Goal: Use online tool/utility: Utilize a website feature to perform a specific function

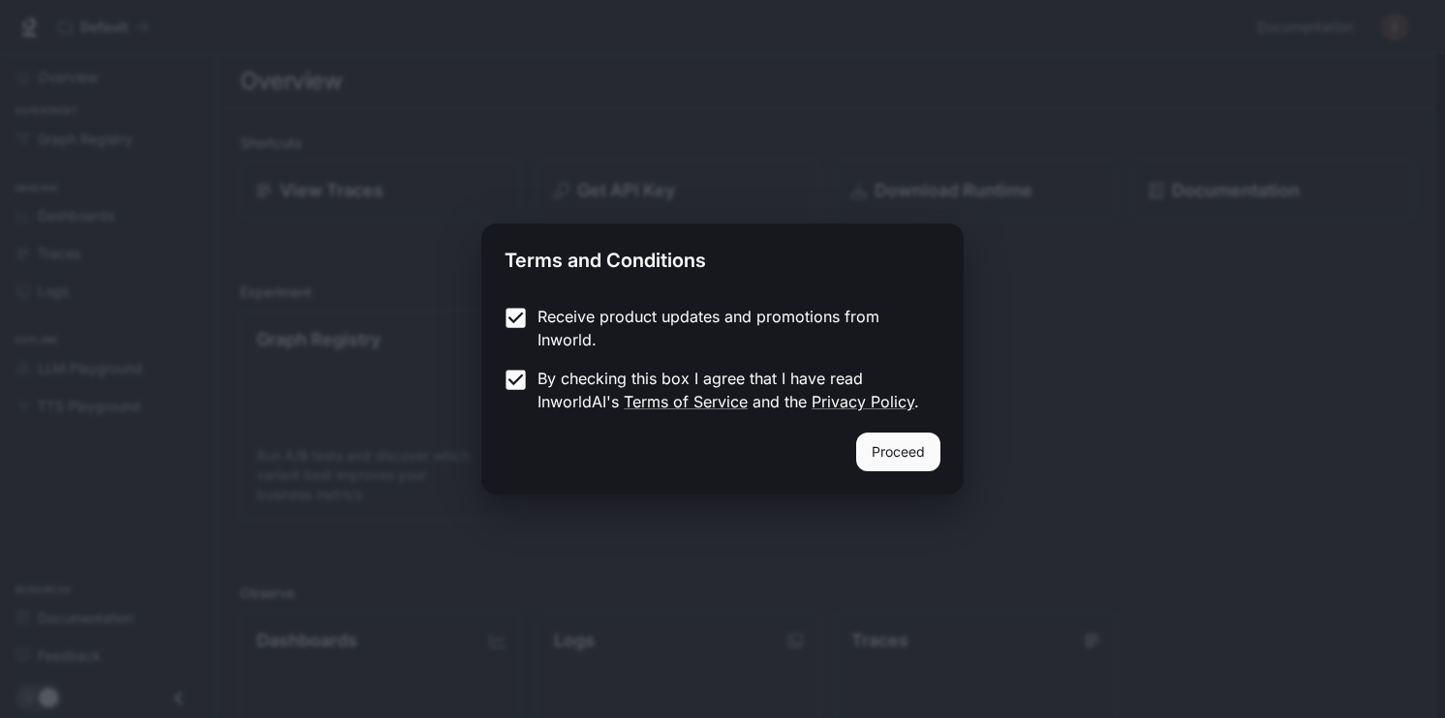
click at [915, 459] on button "Proceed" at bounding box center [898, 452] width 84 height 39
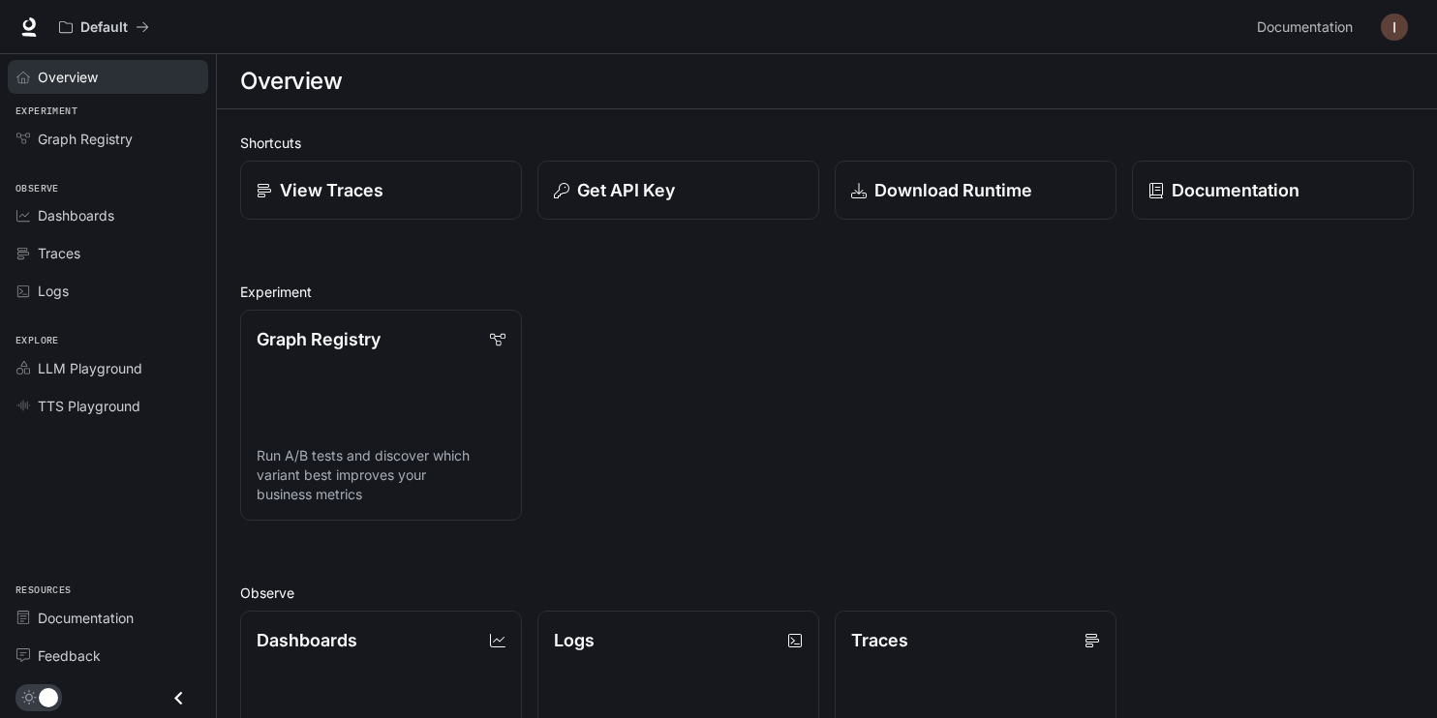
click at [51, 76] on span "Overview" at bounding box center [68, 77] width 60 height 20
click at [109, 363] on span "LLM Playground" at bounding box center [90, 368] width 105 height 20
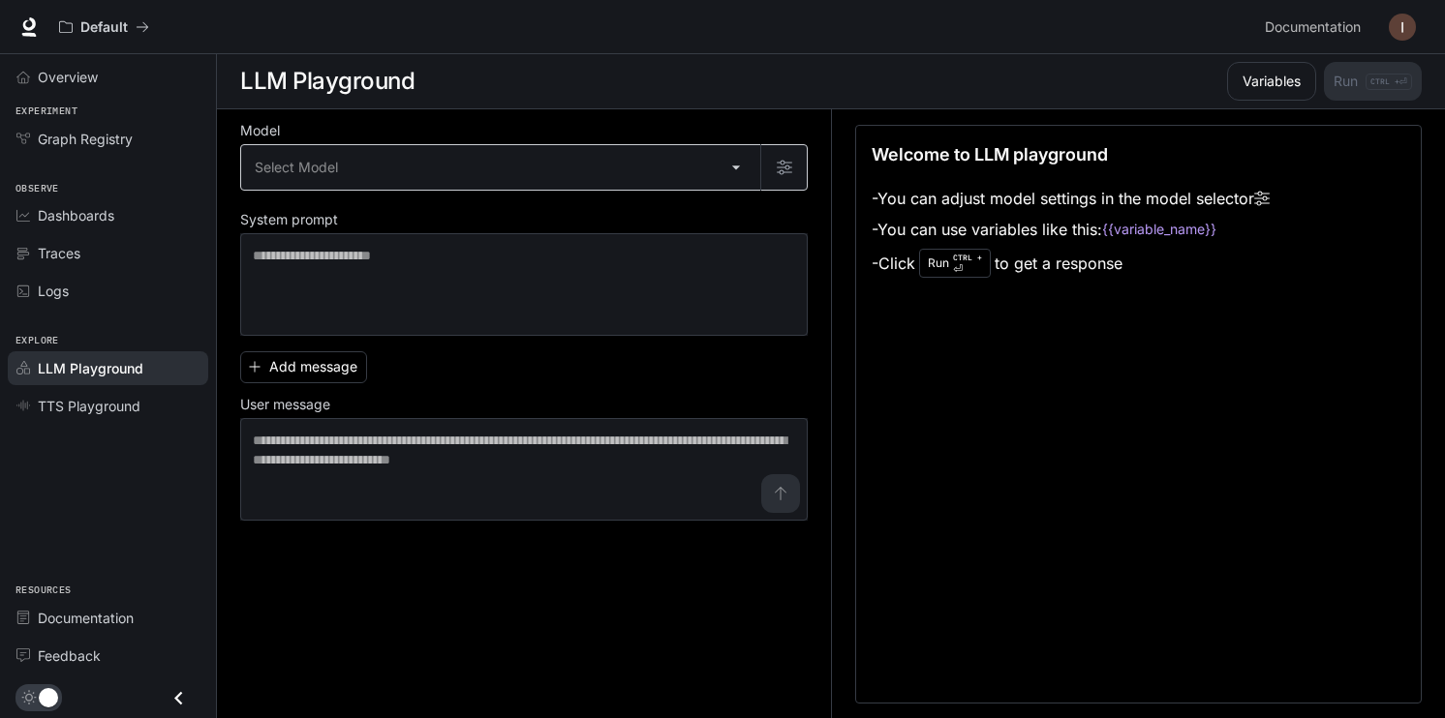
click at [497, 153] on body "Skip to main content Default Documentation Documentation Portal Overview Experi…" at bounding box center [722, 359] width 1445 height 719
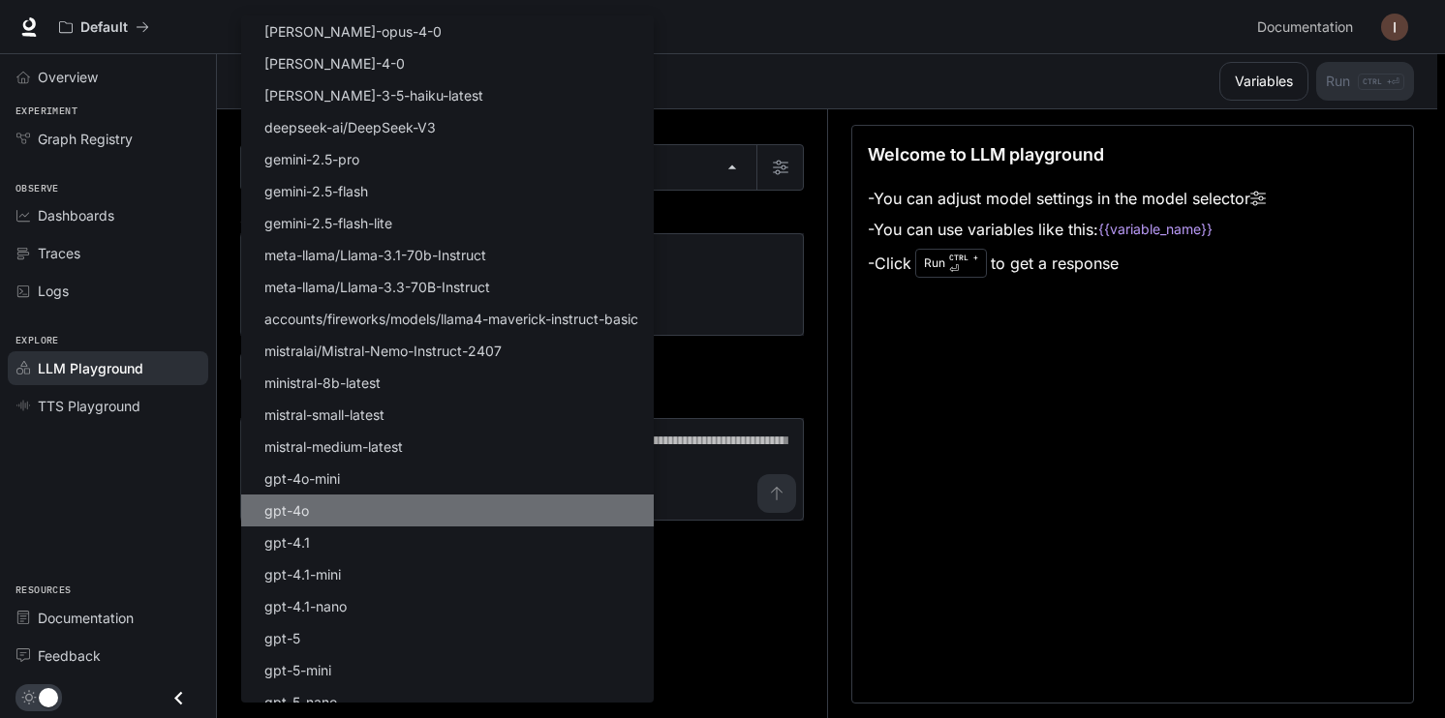
click at [422, 519] on li "gpt-4o" at bounding box center [447, 511] width 412 height 32
type input "******"
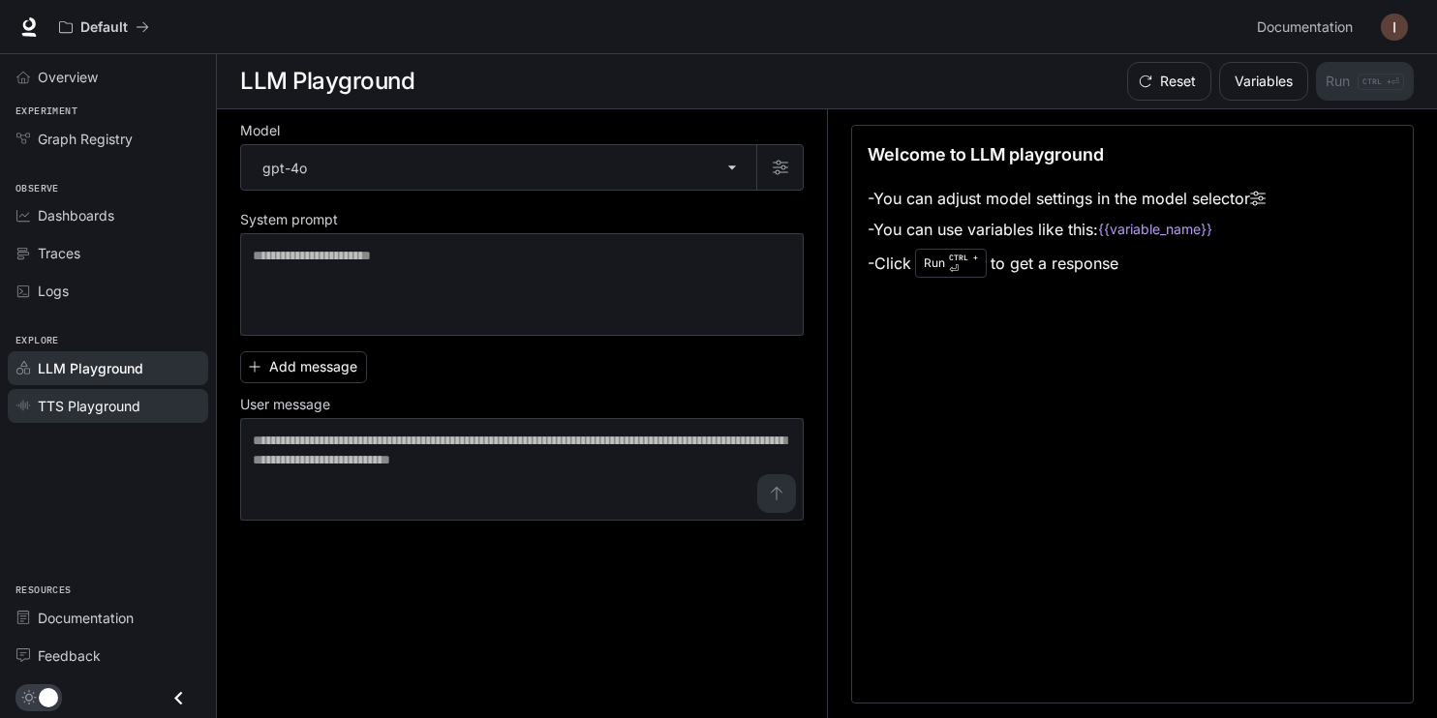
click at [78, 410] on span "TTS Playground" at bounding box center [89, 406] width 103 height 20
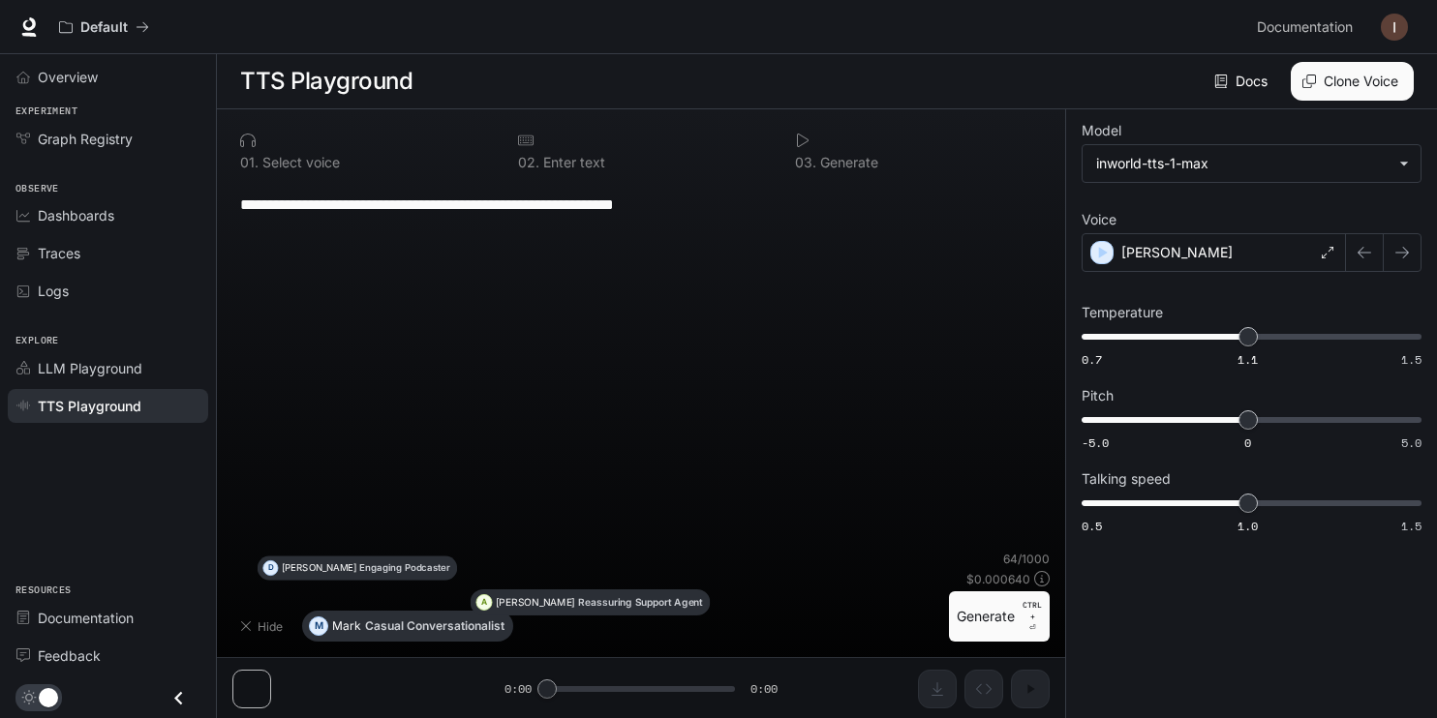
click at [287, 148] on div "0 1 . Select voice" at bounding box center [363, 151] width 262 height 52
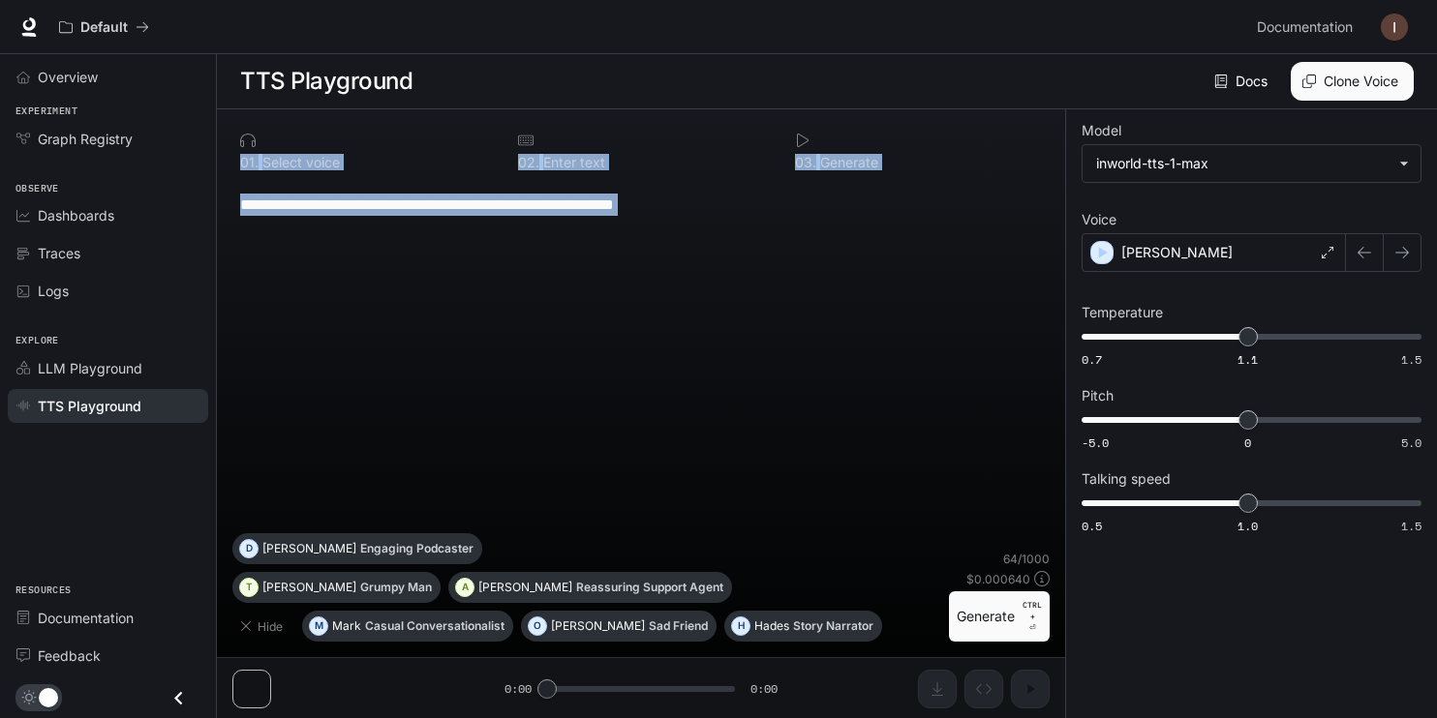
drag, startPoint x: 287, startPoint y: 148, endPoint x: 499, endPoint y: 463, distance: 379.4
click at [499, 463] on div "**********" at bounding box center [640, 391] width 817 height 533
click at [1012, 618] on button "Generate CTRL + ⏎" at bounding box center [999, 617] width 101 height 50
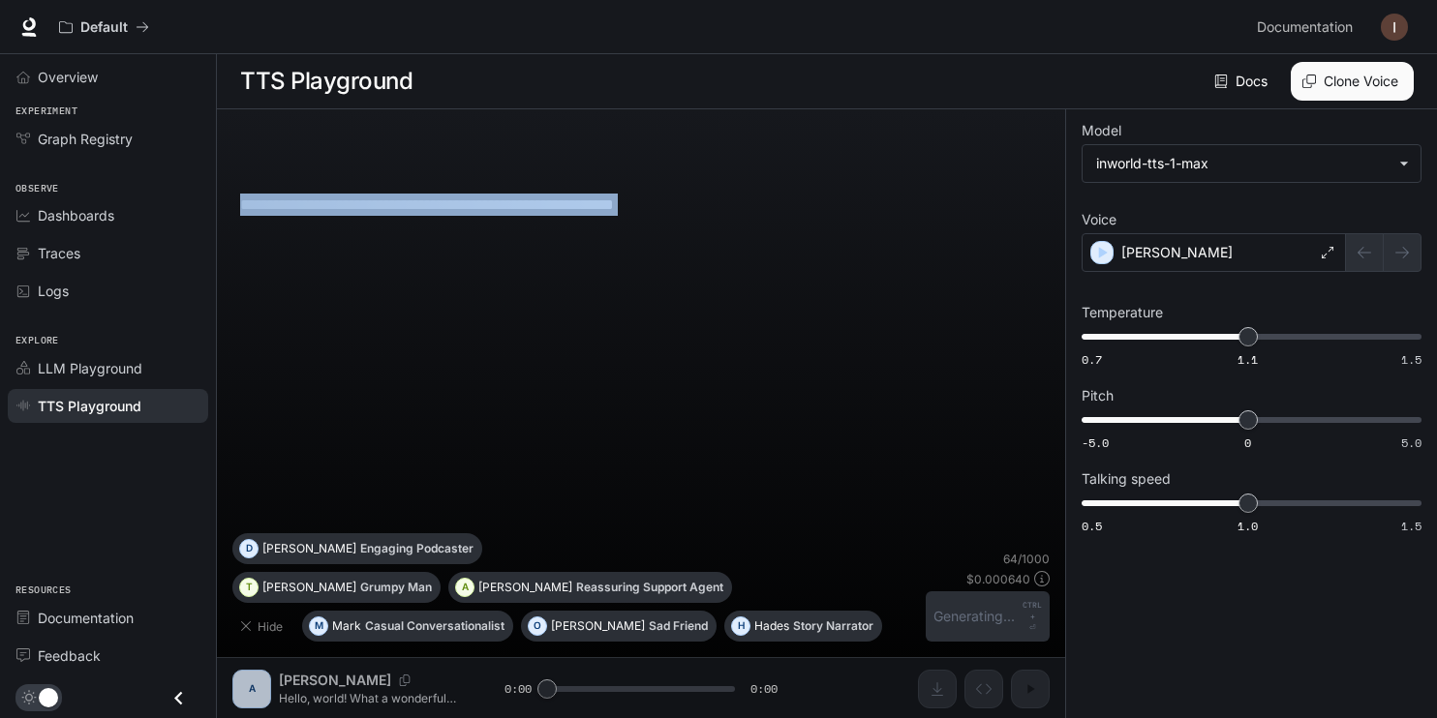
click at [841, 368] on div "**********" at bounding box center [640, 357] width 817 height 352
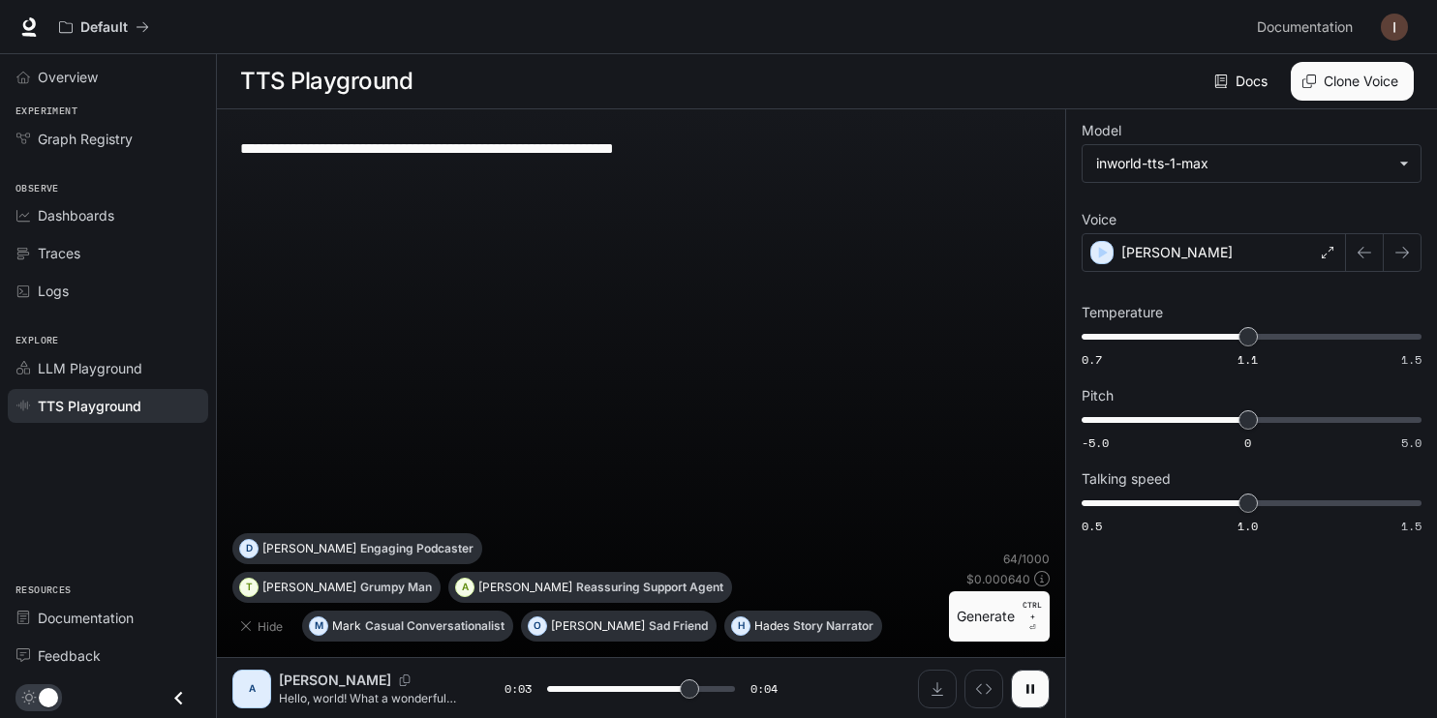
click at [249, 685] on div "A" at bounding box center [251, 689] width 31 height 31
type input "*"
click at [1264, 249] on div "[PERSON_NAME]" at bounding box center [1213, 252] width 264 height 39
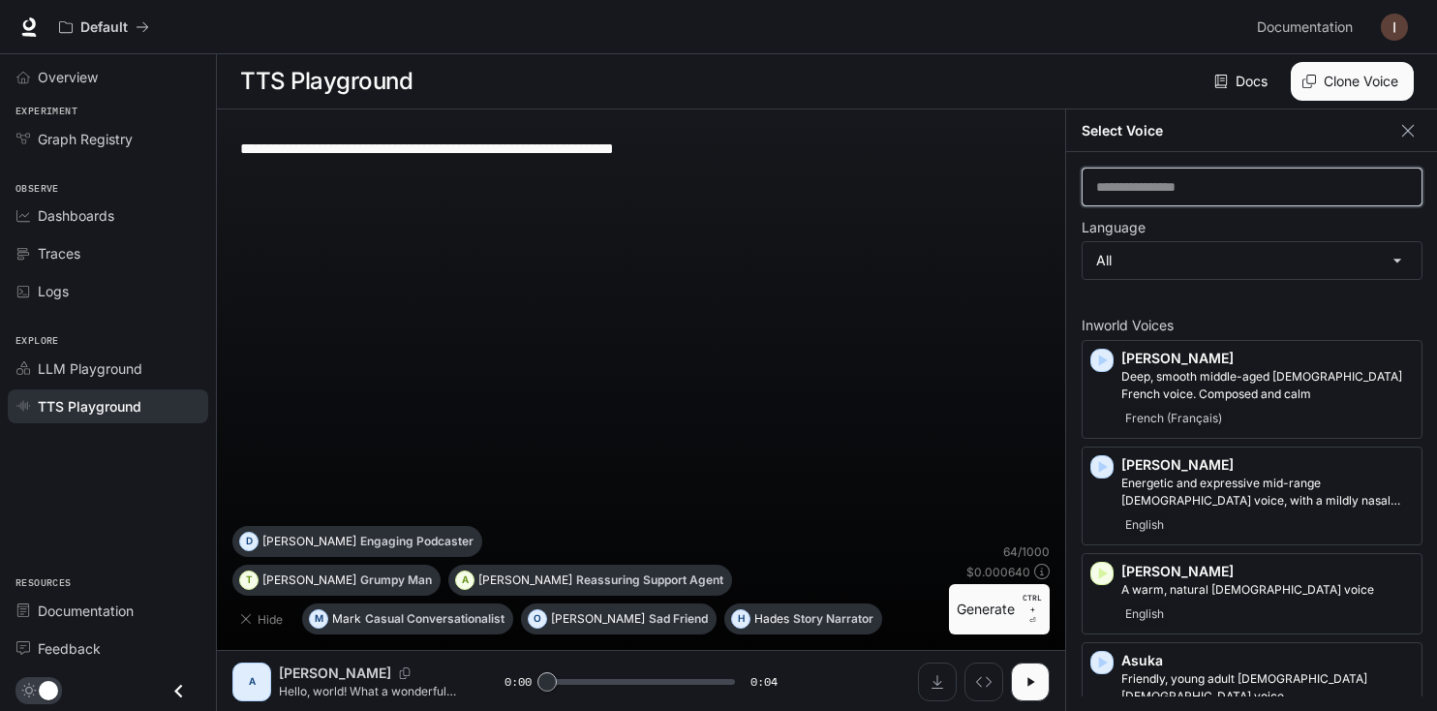
click at [1191, 189] on input "text" at bounding box center [1251, 186] width 339 height 19
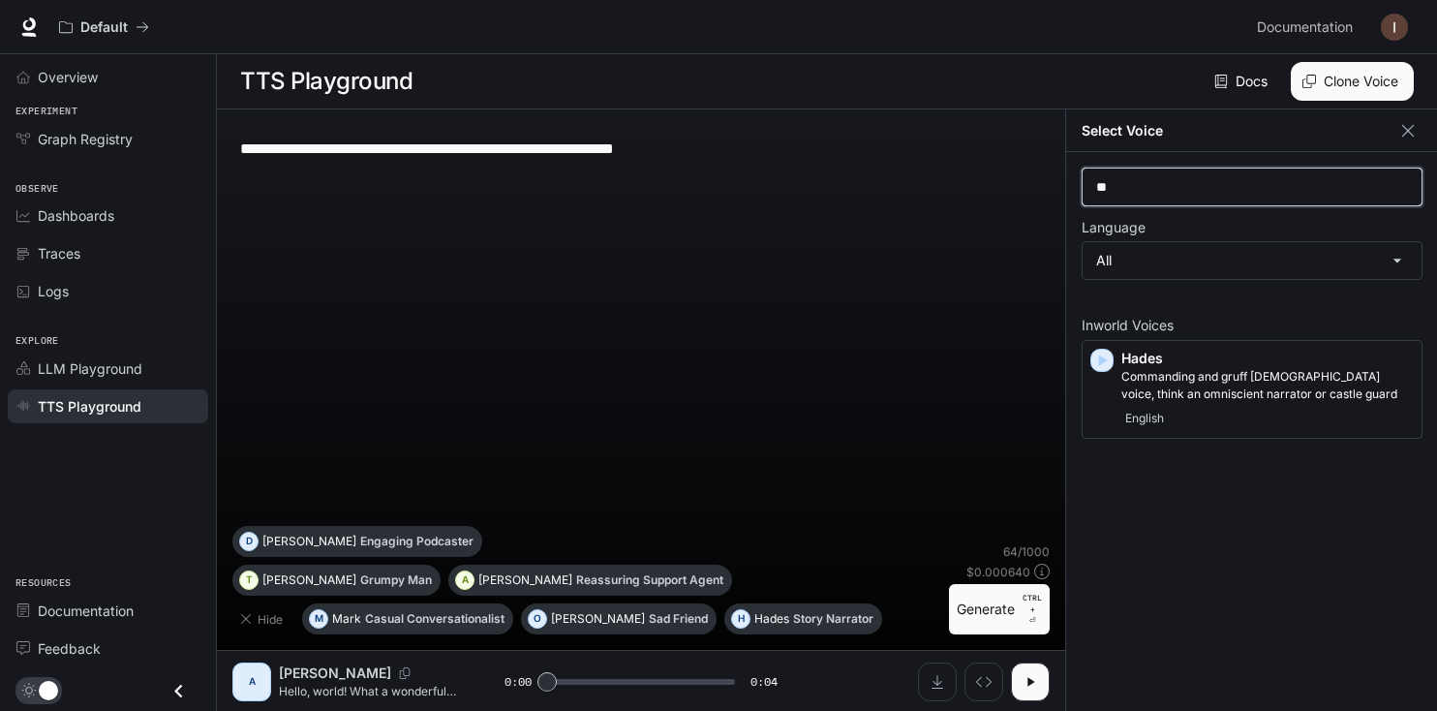
type input "*"
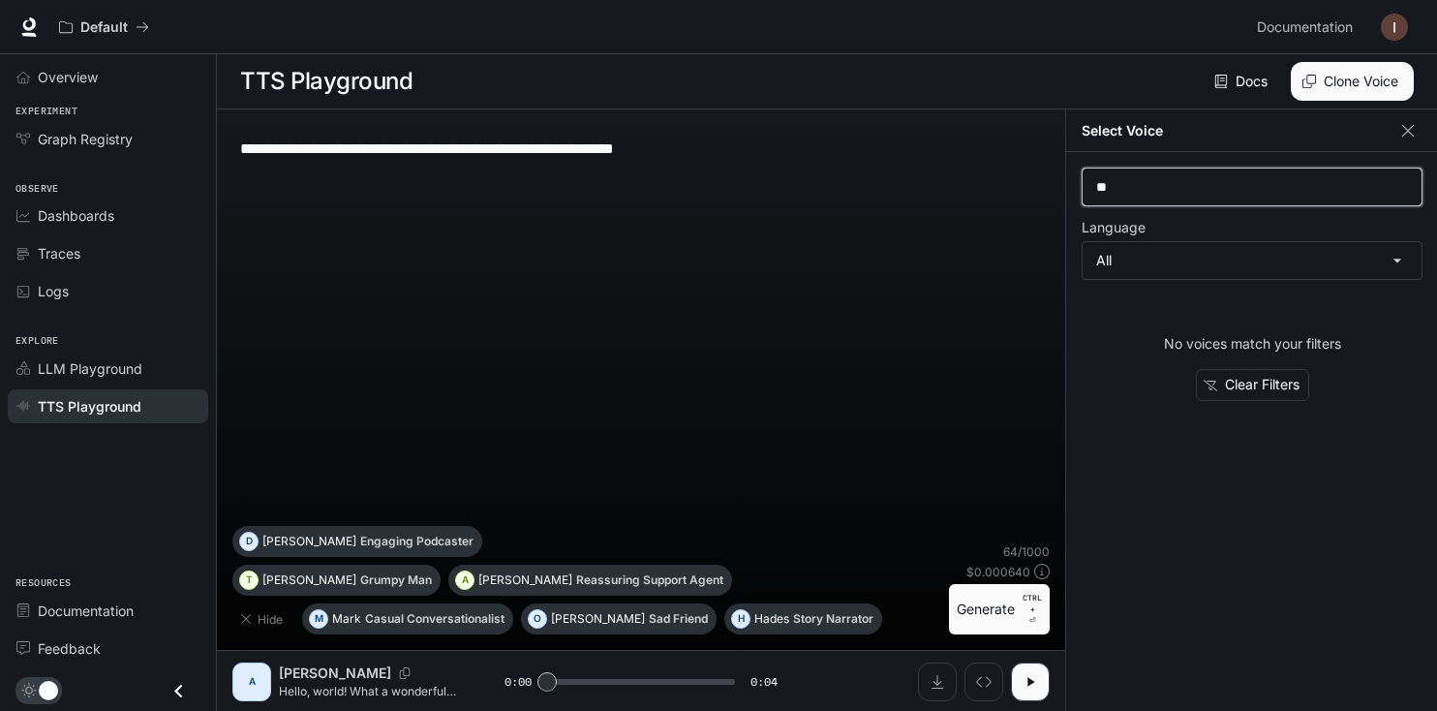
type input "*"
type input "***"
click at [1029, 685] on icon "button" at bounding box center [1030, 681] width 7 height 9
type input "*"
click at [244, 694] on div "A" at bounding box center [251, 681] width 31 height 31
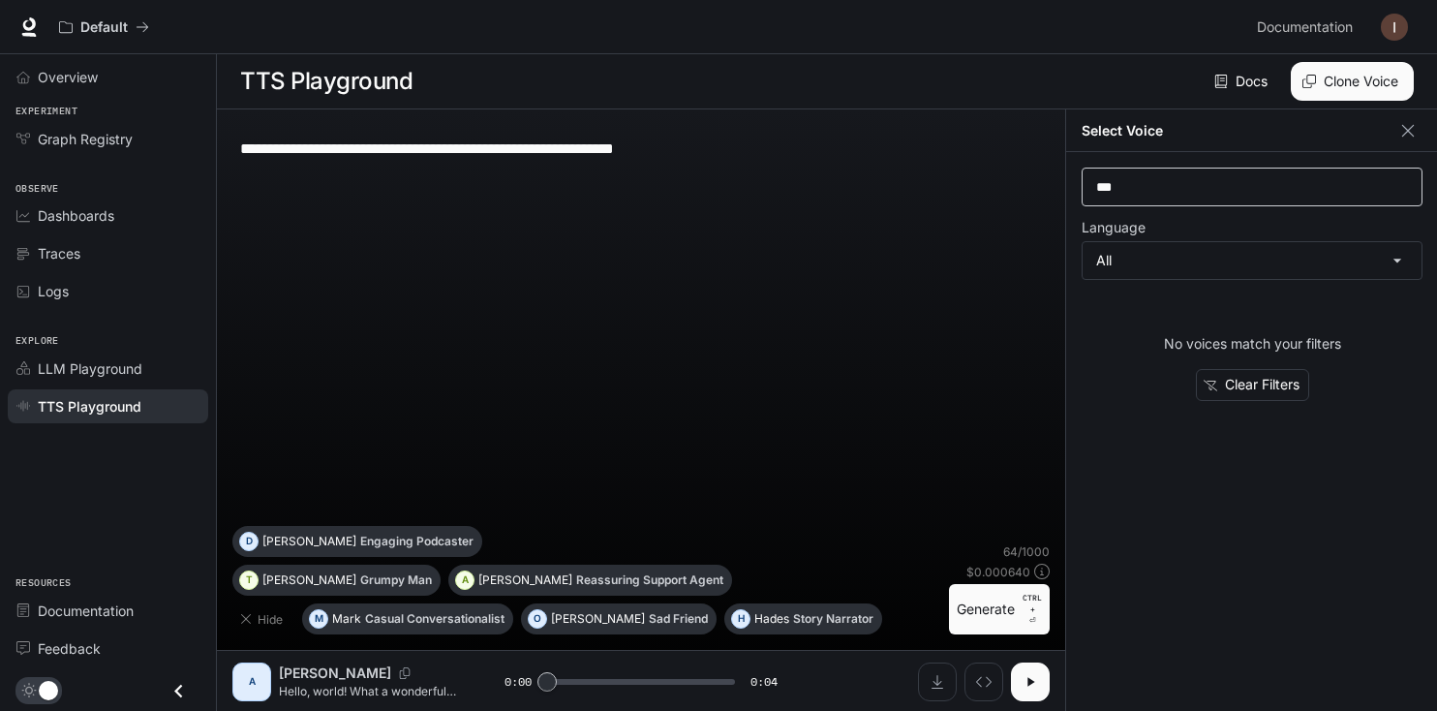
click at [1162, 200] on div "*** ​" at bounding box center [1251, 186] width 341 height 39
click at [1244, 384] on button "Clear Filters" at bounding box center [1252, 385] width 113 height 32
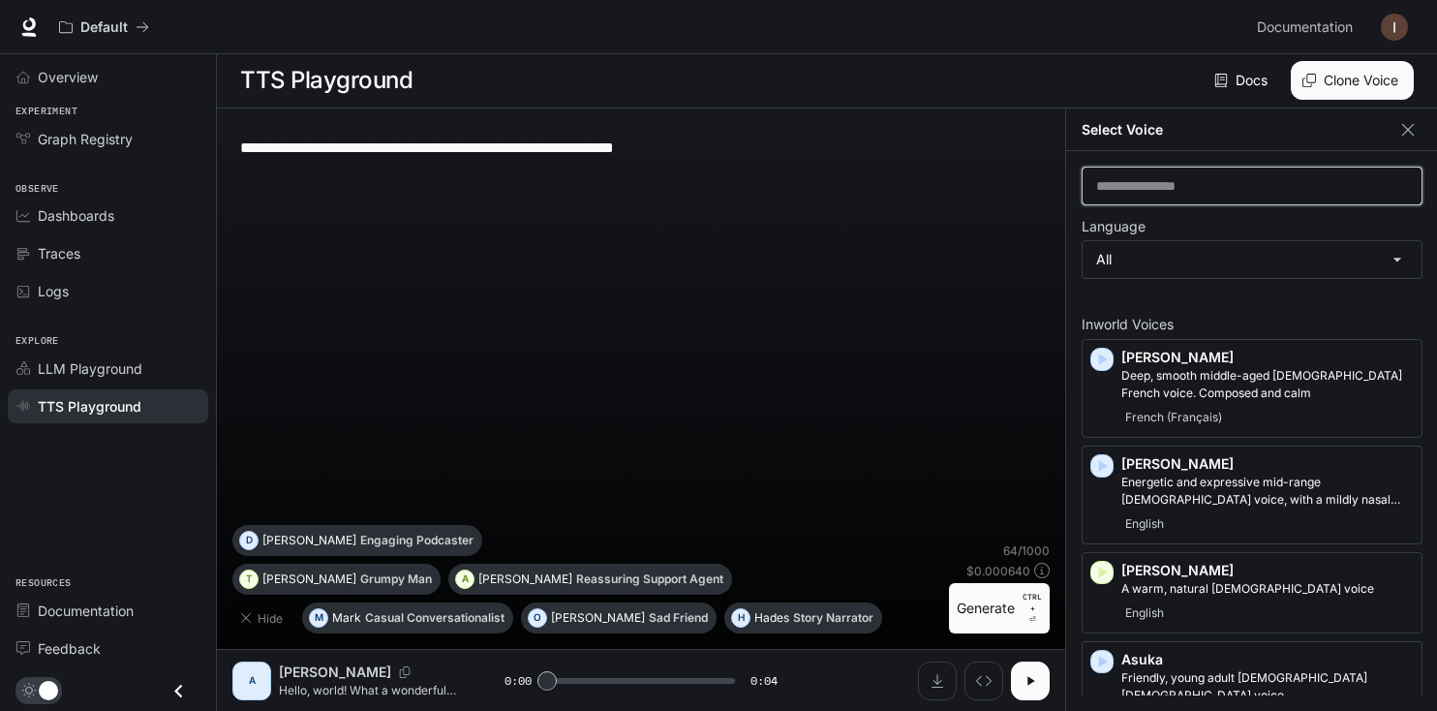
click at [1204, 178] on input "text" at bounding box center [1251, 185] width 339 height 19
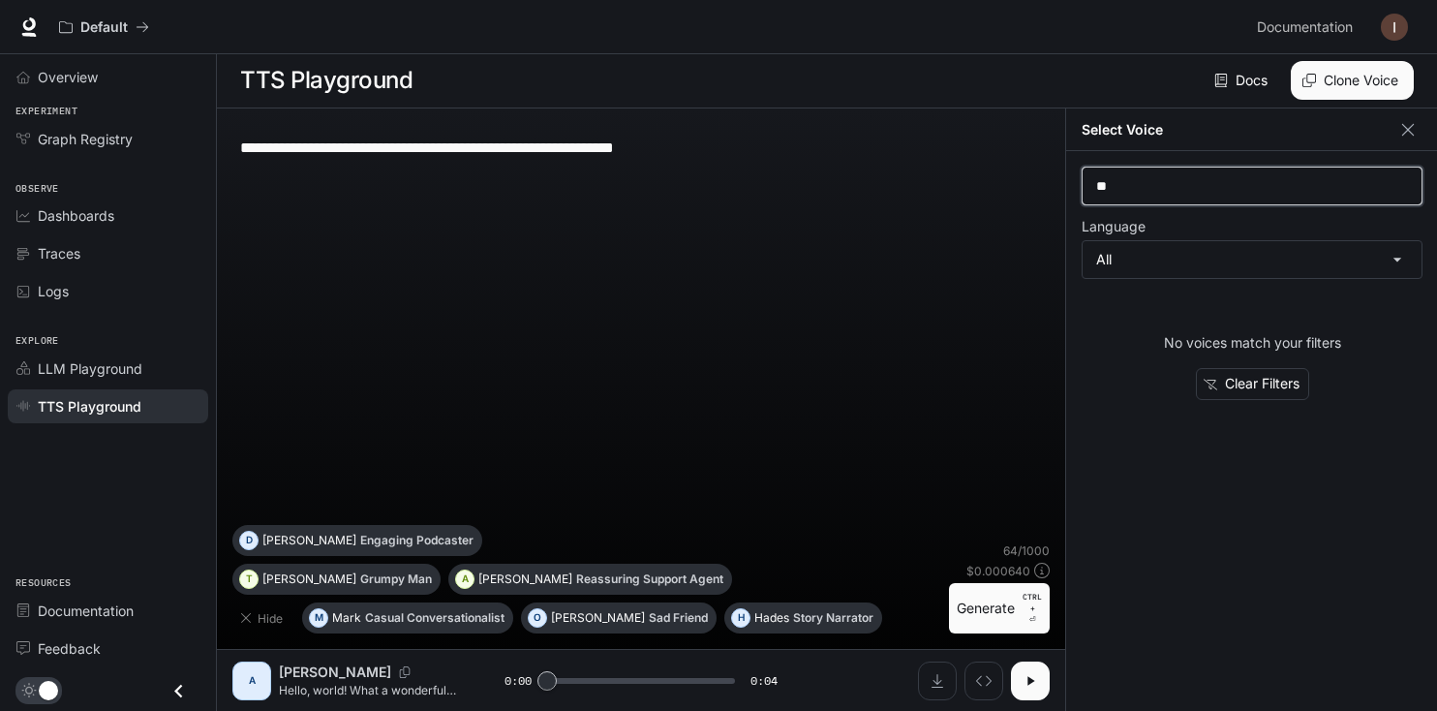
type input "*"
